Goal: Transaction & Acquisition: Book appointment/travel/reservation

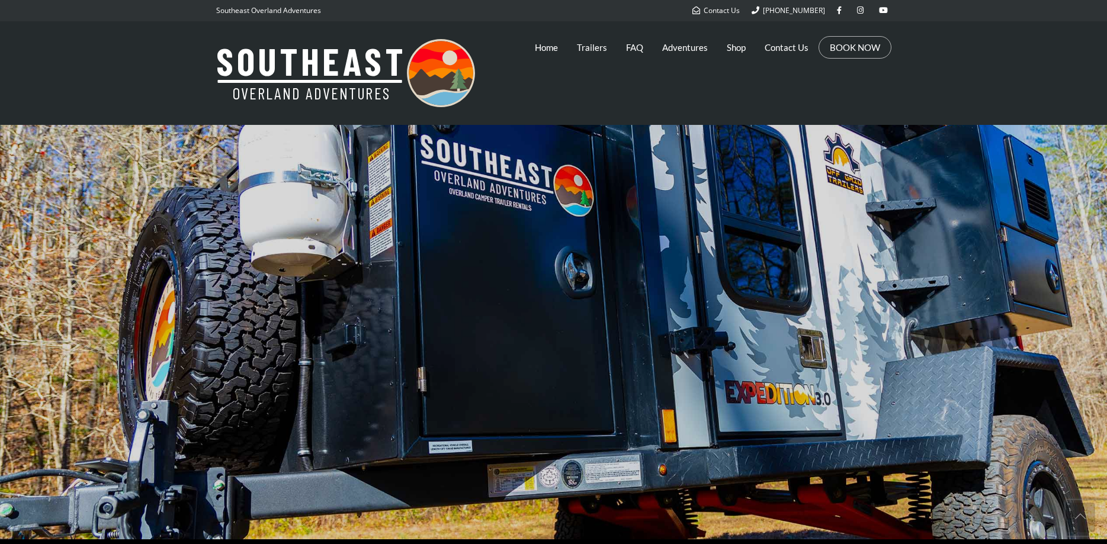
scroll to position [604, 0]
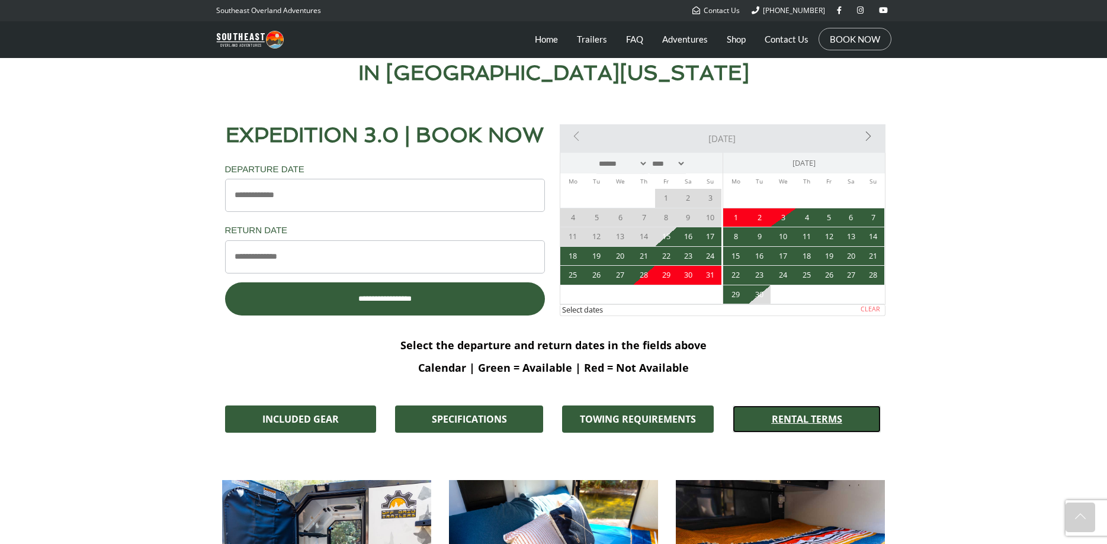
click at [813, 424] on span "RENTAL TERMS" at bounding box center [806, 418] width 70 height 9
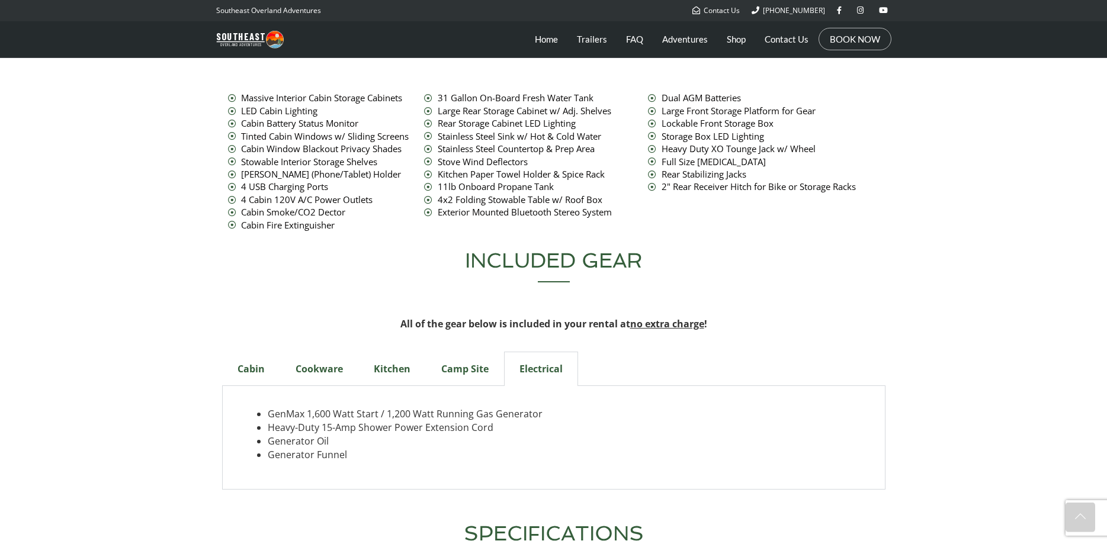
scroll to position [3657, 0]
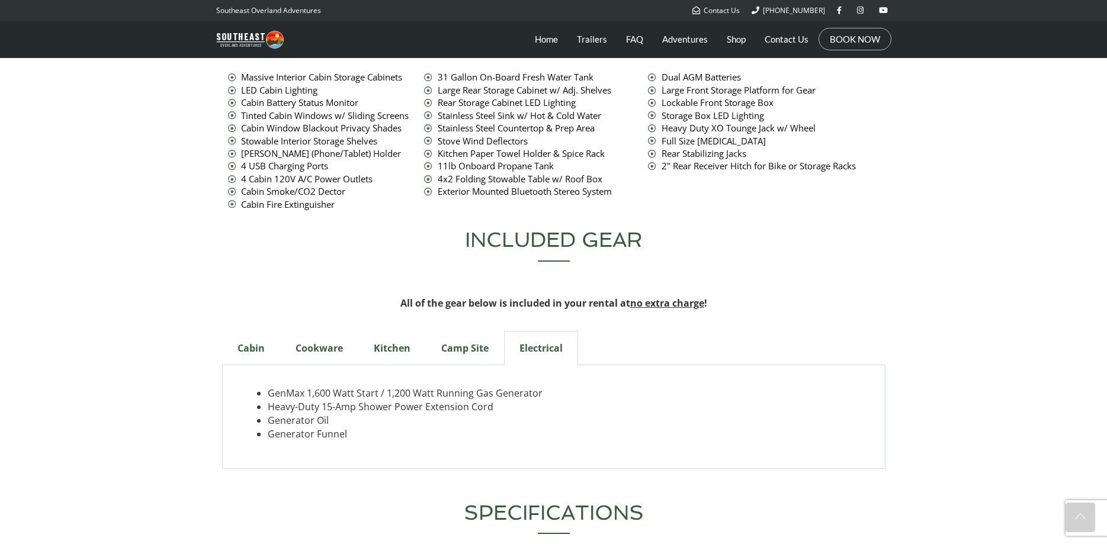
click at [247, 335] on div "Cabin" at bounding box center [251, 348] width 58 height 34
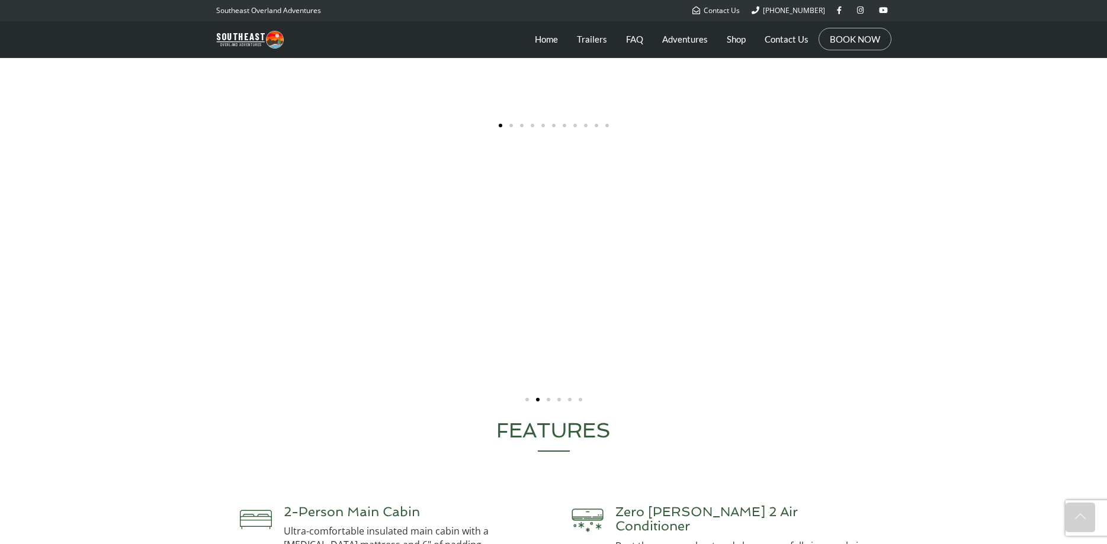
scroll to position [2329, 0]
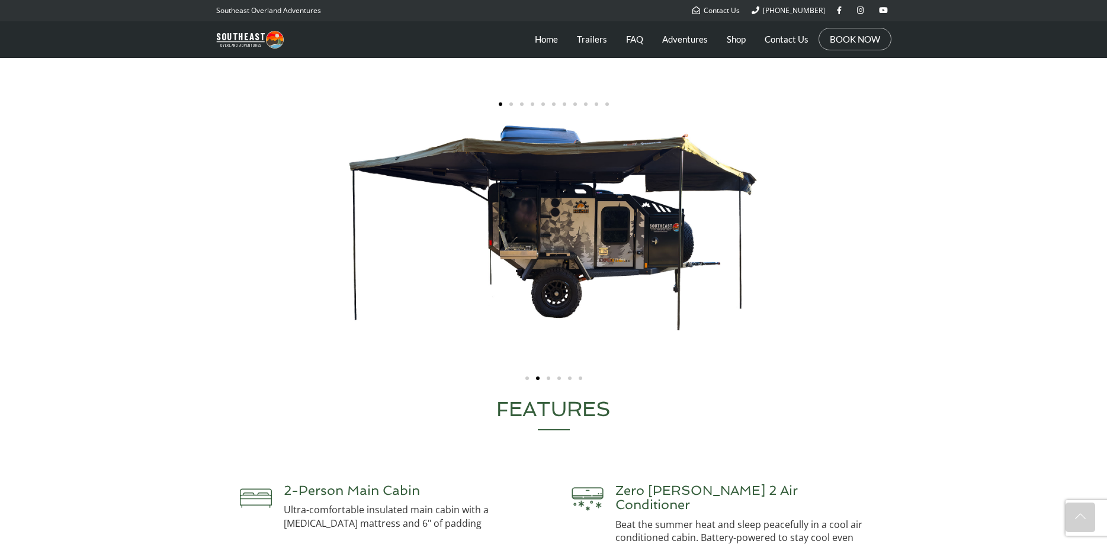
click at [731, 294] on div "Carousel | Horizontal scrolling: Arrow Left & Right" at bounding box center [553, 246] width 663 height 245
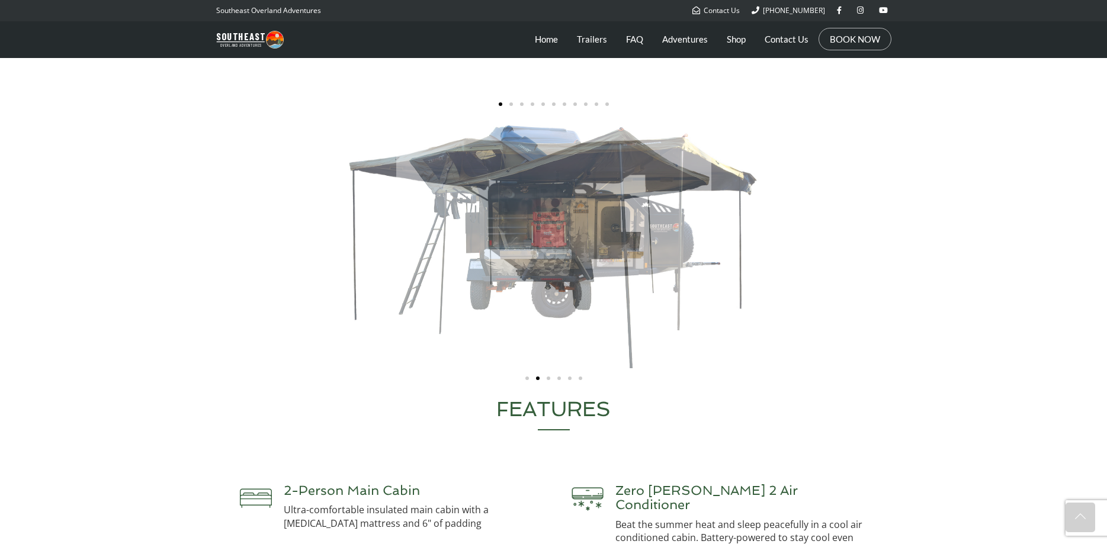
click at [437, 252] on div "Carousel | Horizontal scrolling: Arrow Left & Right" at bounding box center [553, 246] width 663 height 245
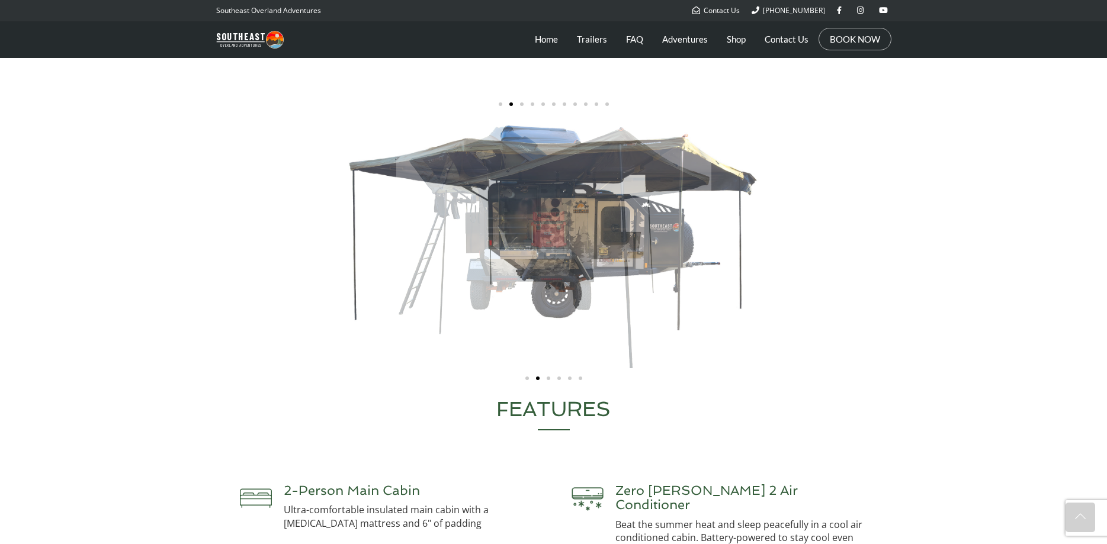
click at [500, 264] on div "Carousel | Horizontal scrolling: Arrow Left & Right" at bounding box center [553, 246] width 663 height 245
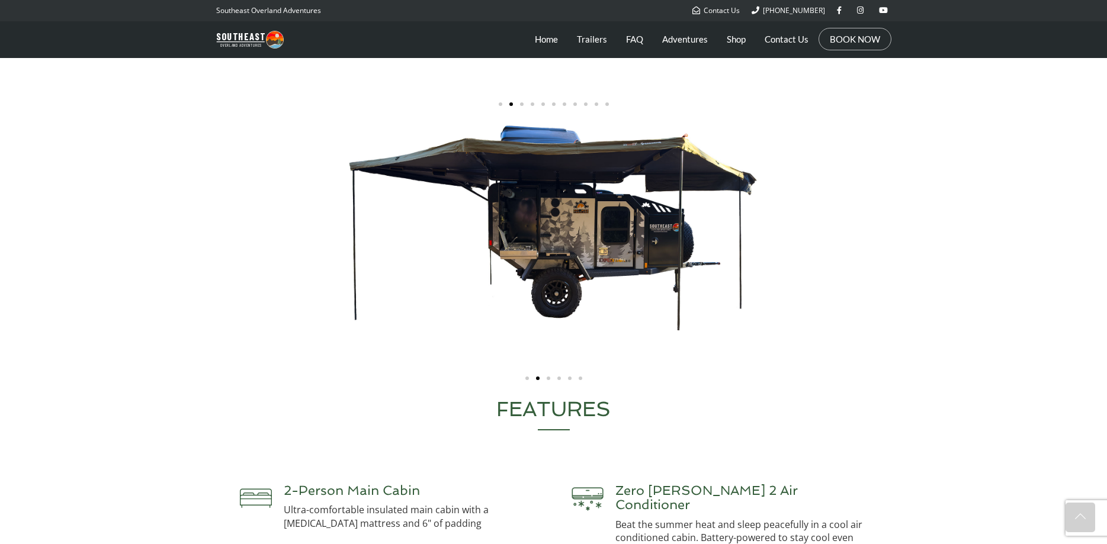
click at [527, 265] on div "Carousel | Horizontal scrolling: Arrow Left & Right" at bounding box center [553, 246] width 663 height 245
click at [621, 275] on div "Carousel | Horizontal scrolling: Arrow Left & Right" at bounding box center [553, 246] width 663 height 245
click at [998, 262] on section "It really was an amazing trip! Looking forward to renting again when the next o…" at bounding box center [553, 130] width 1107 height 523
drag, startPoint x: 997, startPoint y: 263, endPoint x: 501, endPoint y: 261, distance: 495.6
click at [478, 261] on section "It really was an amazing trip! Looking forward to renting again when the next o…" at bounding box center [553, 130] width 1107 height 523
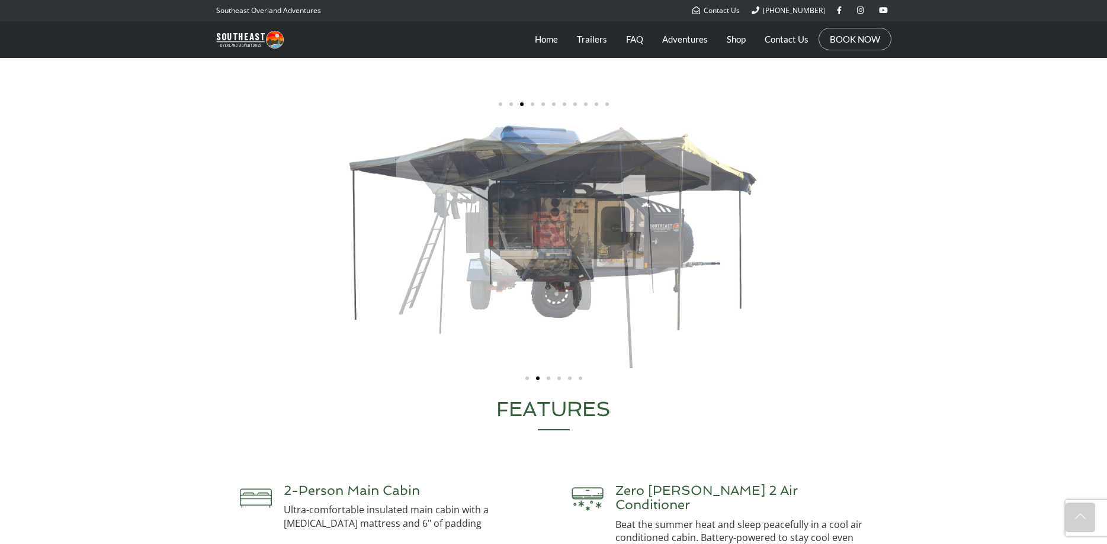
click at [298, 237] on div "Carousel | Horizontal scrolling: Arrow Left & Right" at bounding box center [553, 246] width 663 height 245
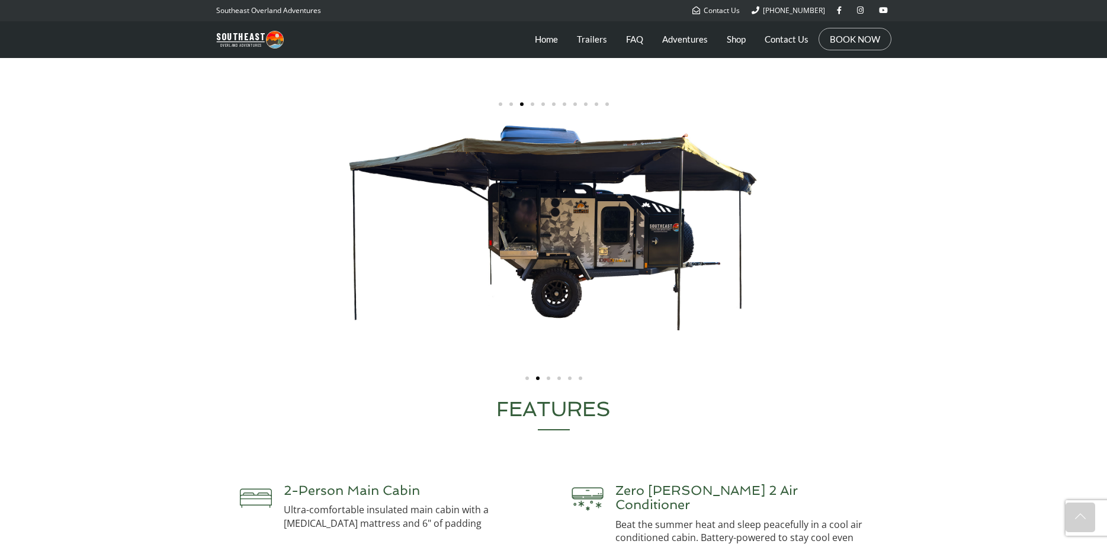
click at [532, 106] on span "Go to slide 4" at bounding box center [532, 104] width 4 height 4
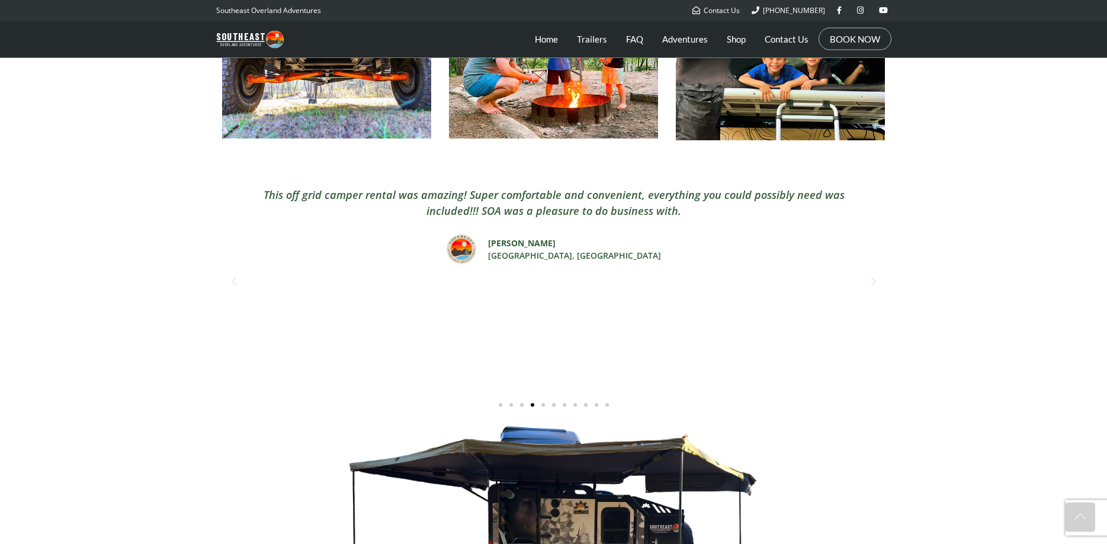
scroll to position [2027, 0]
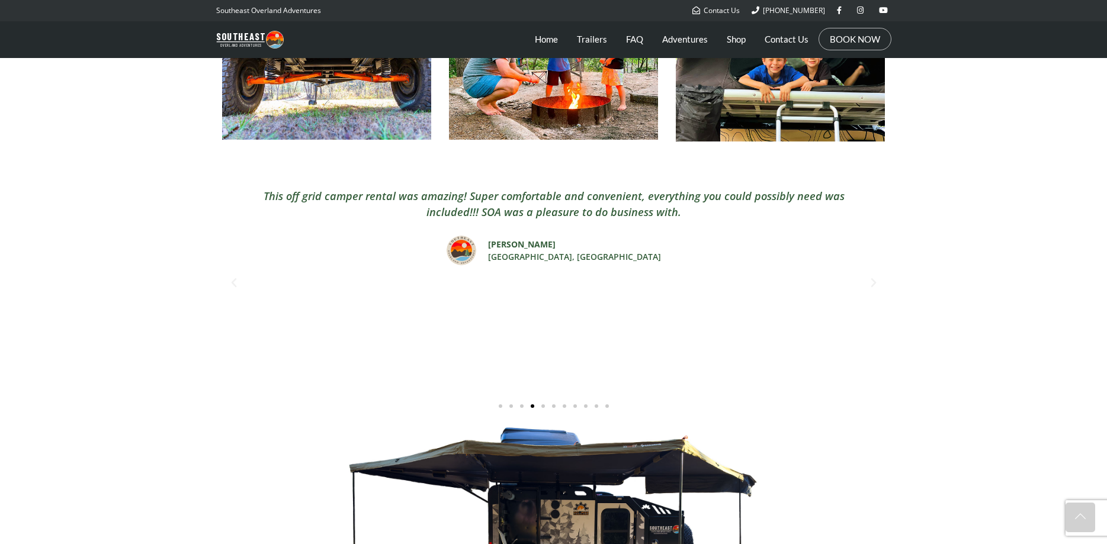
click at [541, 411] on div "Slides" at bounding box center [553, 405] width 663 height 12
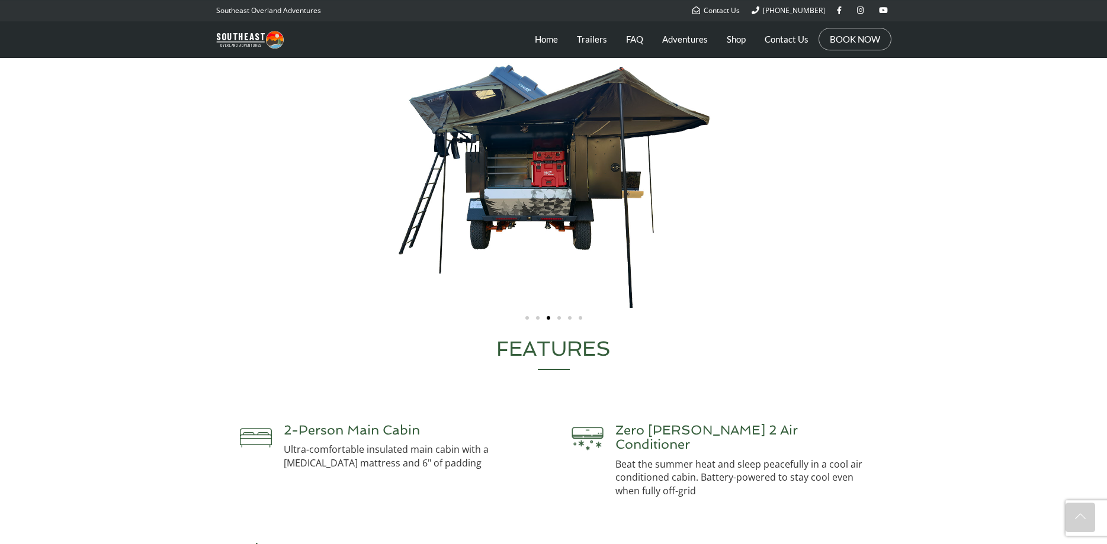
scroll to position [2268, 0]
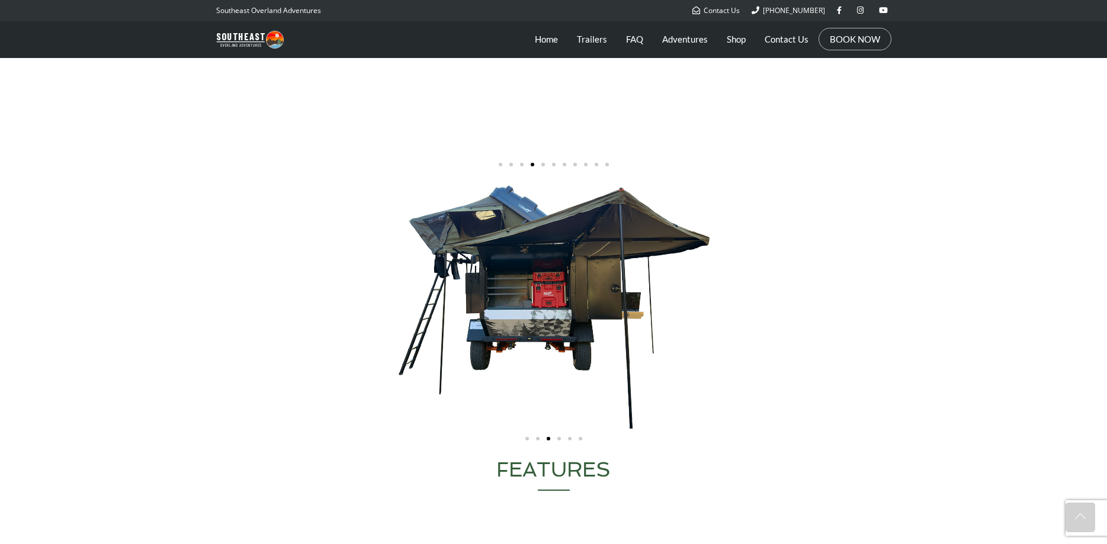
click at [544, 166] on span "Go to slide 5" at bounding box center [543, 165] width 4 height 4
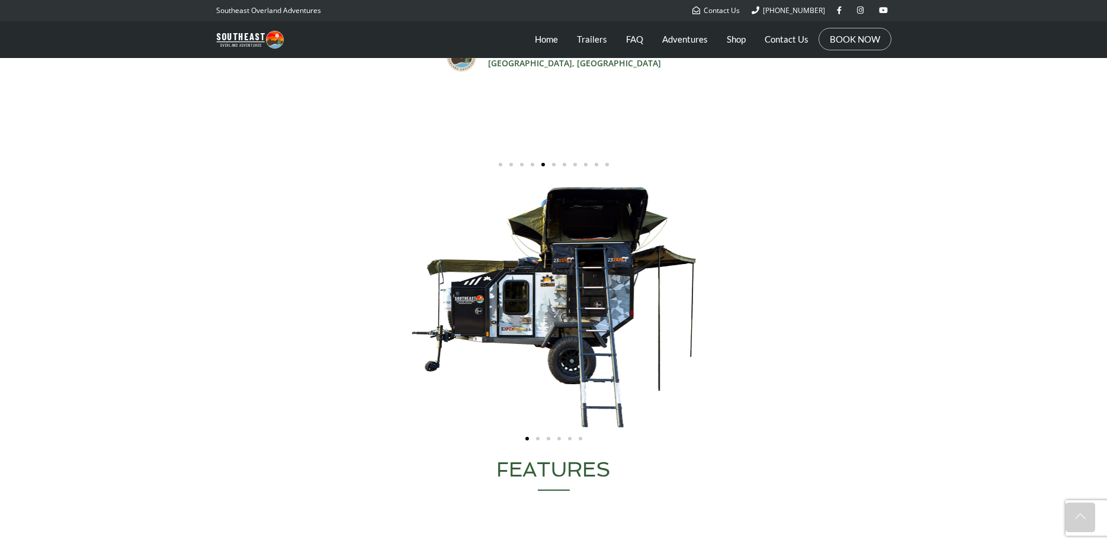
click at [553, 166] on span "Go to slide 6" at bounding box center [554, 165] width 4 height 4
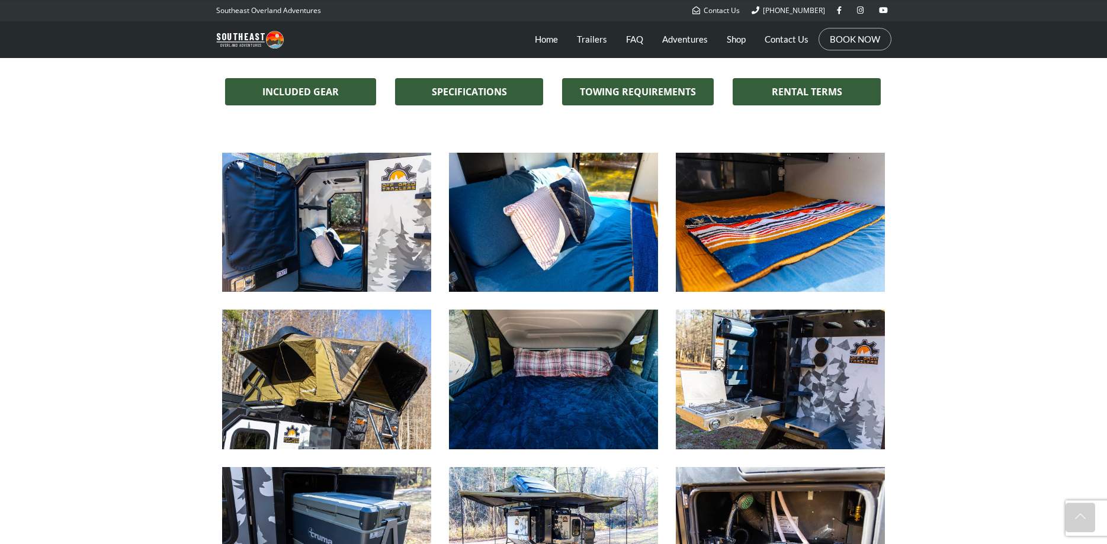
scroll to position [879, 0]
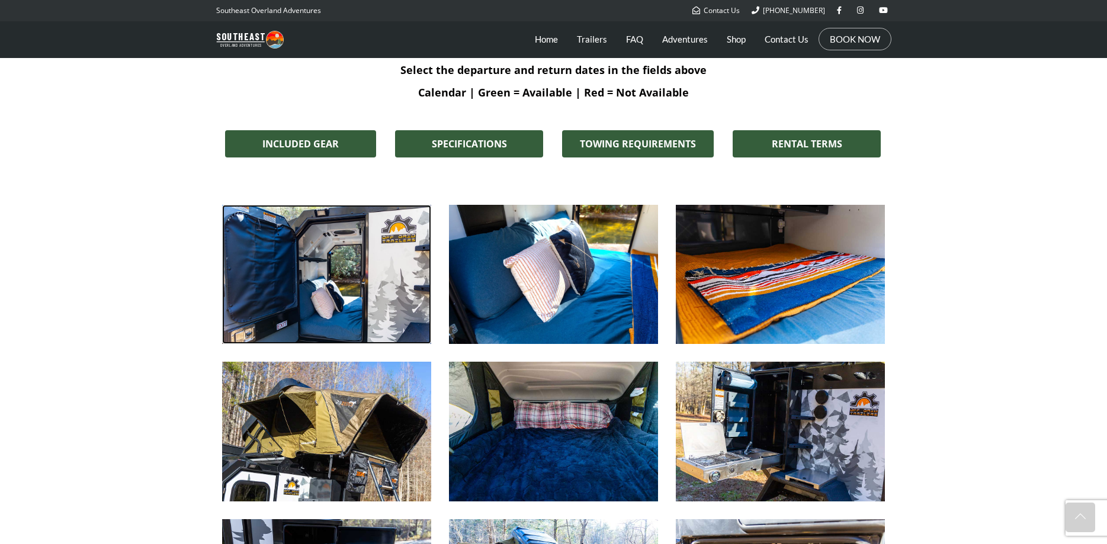
click at [324, 268] on img at bounding box center [326, 274] width 209 height 139
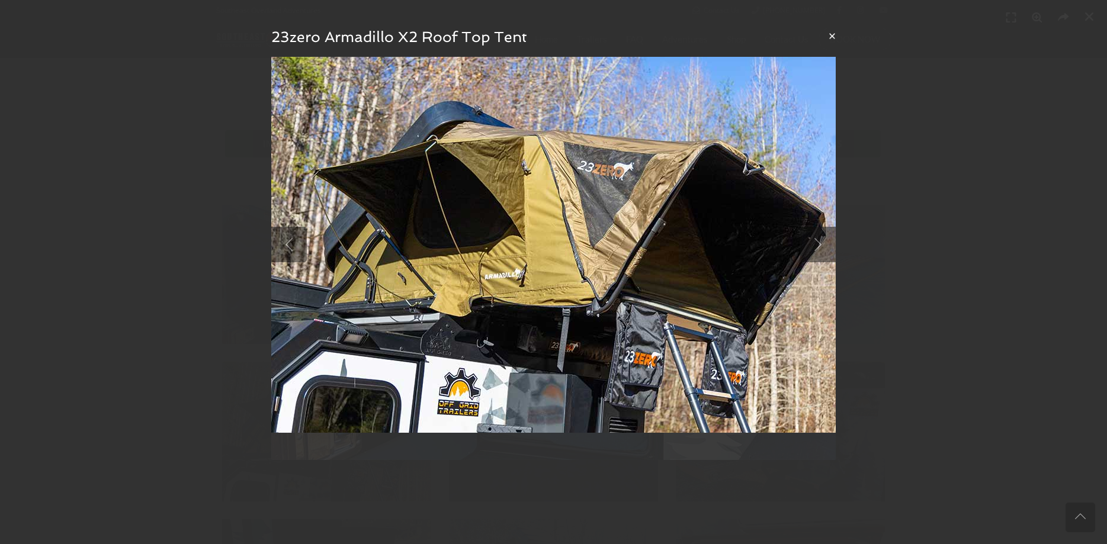
click at [831, 31] on button "×" at bounding box center [831, 36] width 7 height 12
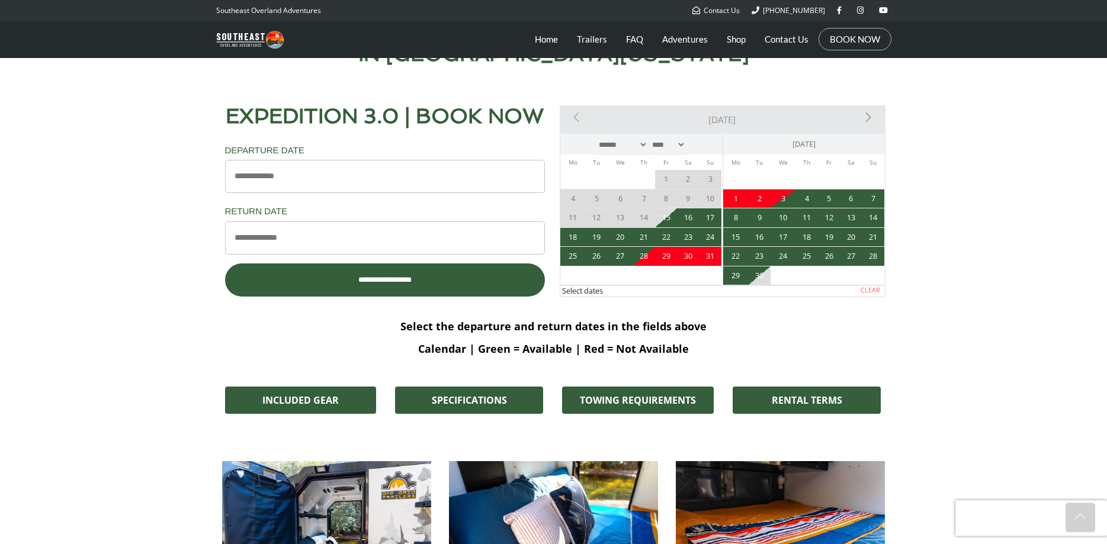
scroll to position [638, 0]
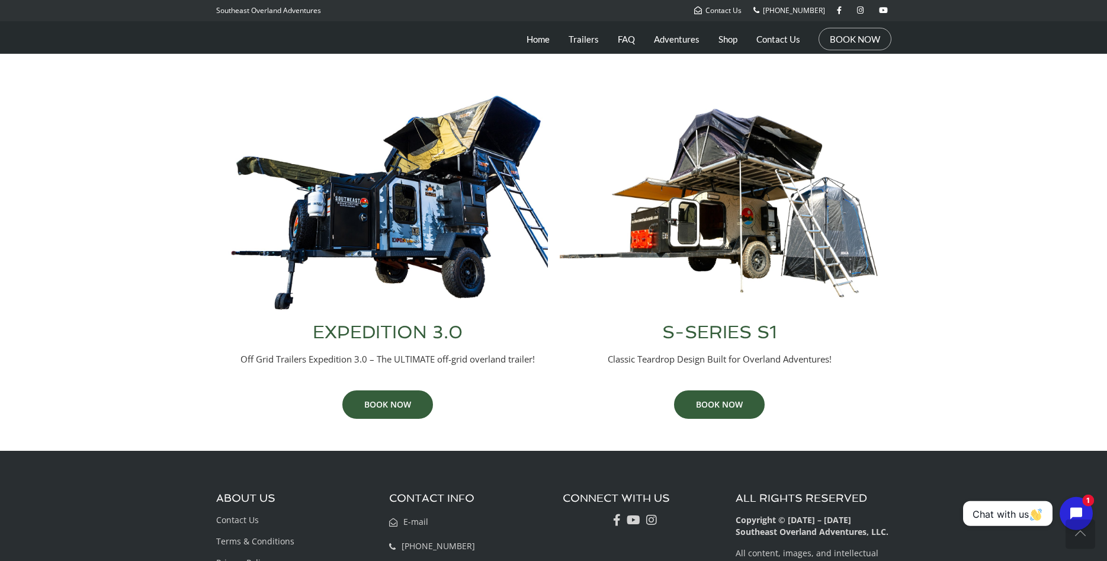
scroll to position [420, 0]
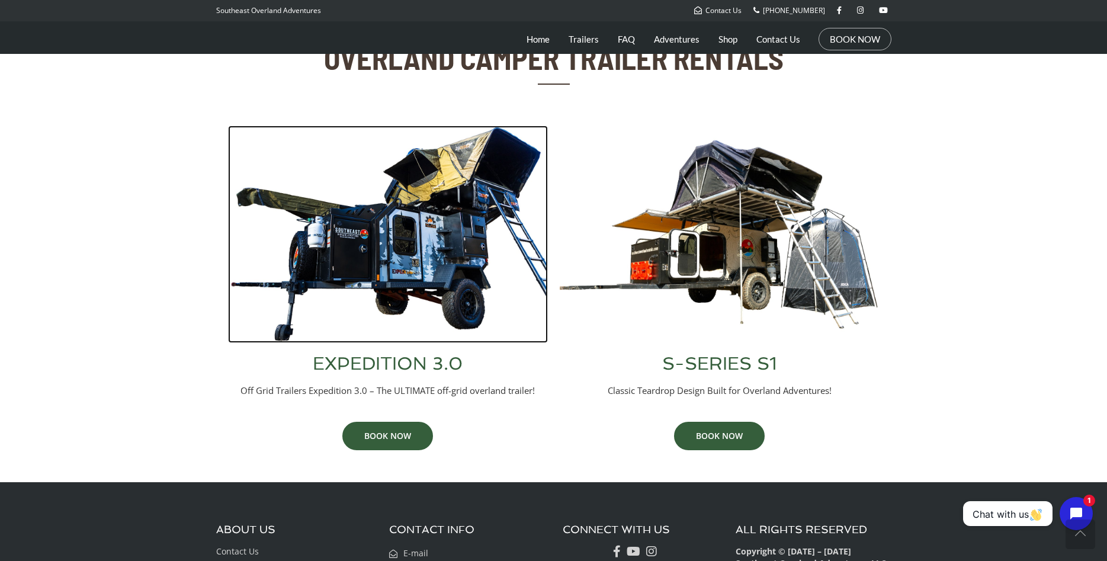
click at [439, 301] on img at bounding box center [388, 234] width 320 height 217
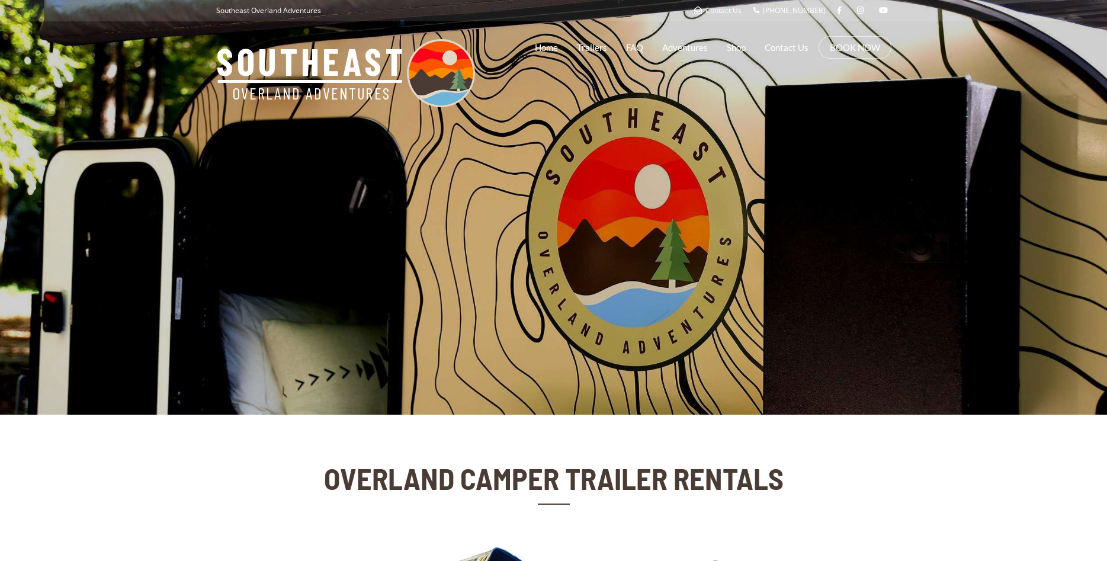
scroll to position [420, 0]
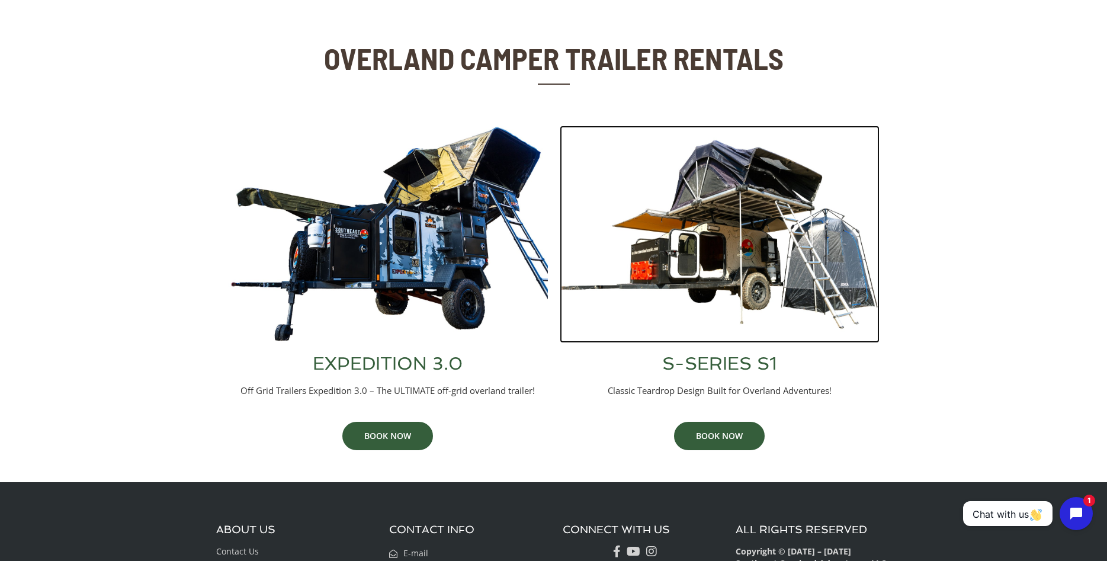
click at [711, 297] on img at bounding box center [719, 234] width 320 height 217
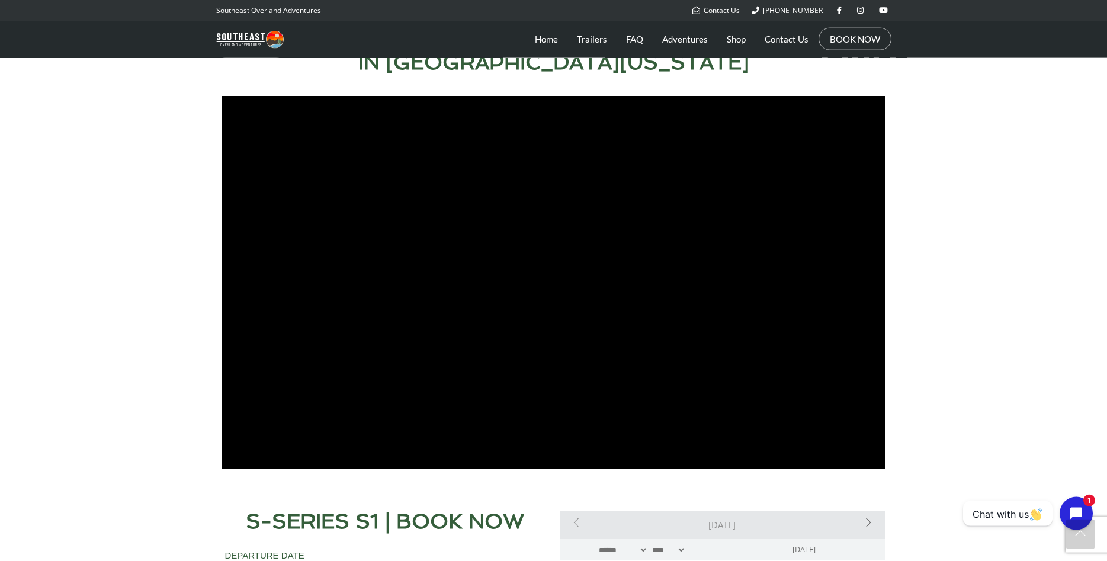
scroll to position [604, 0]
